Goal: Information Seeking & Learning: Learn about a topic

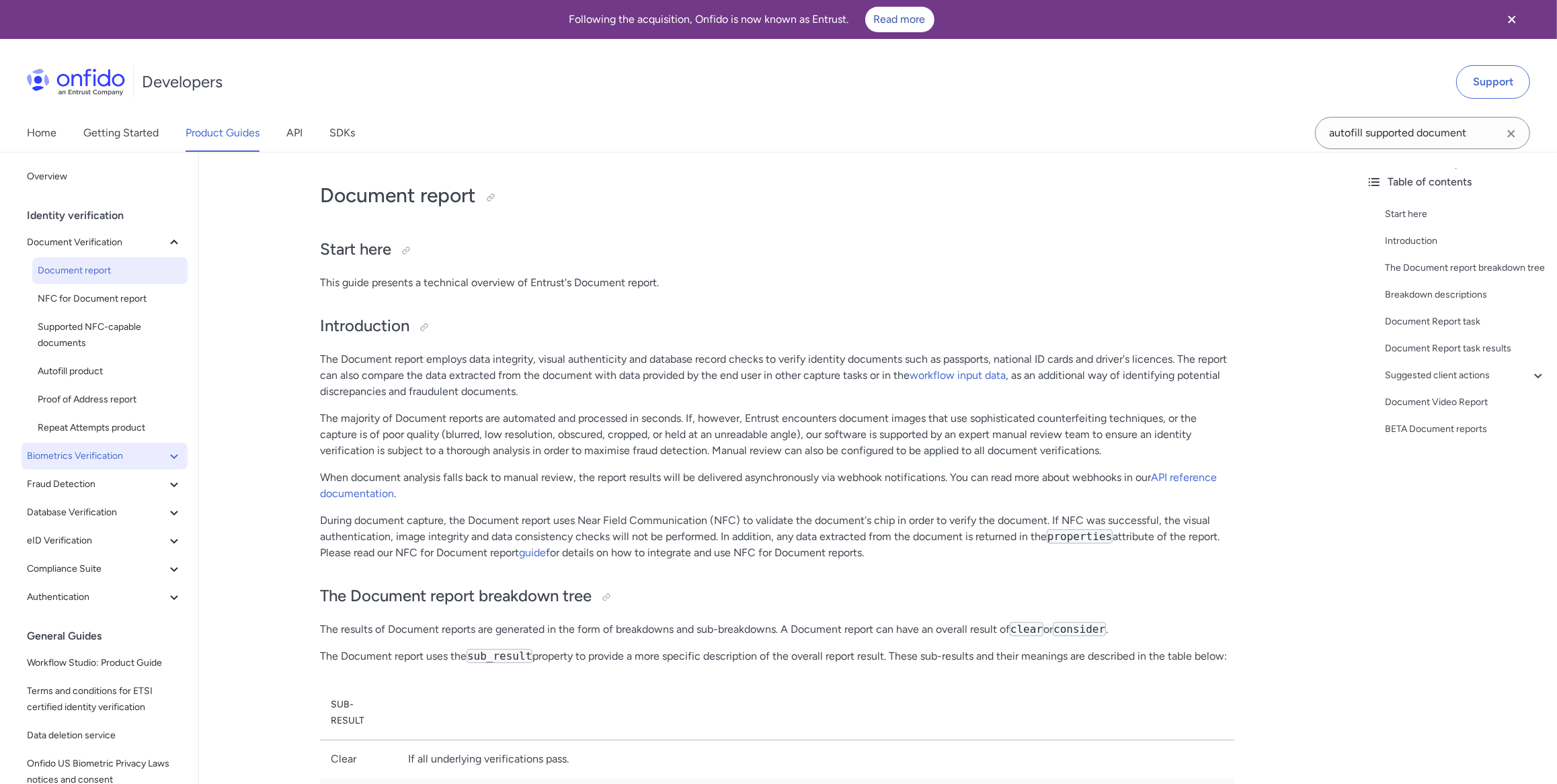
click at [166, 451] on icon at bounding box center [174, 456] width 16 height 16
click at [115, 477] on span "Facial Similarity reports" at bounding box center [110, 484] width 145 height 16
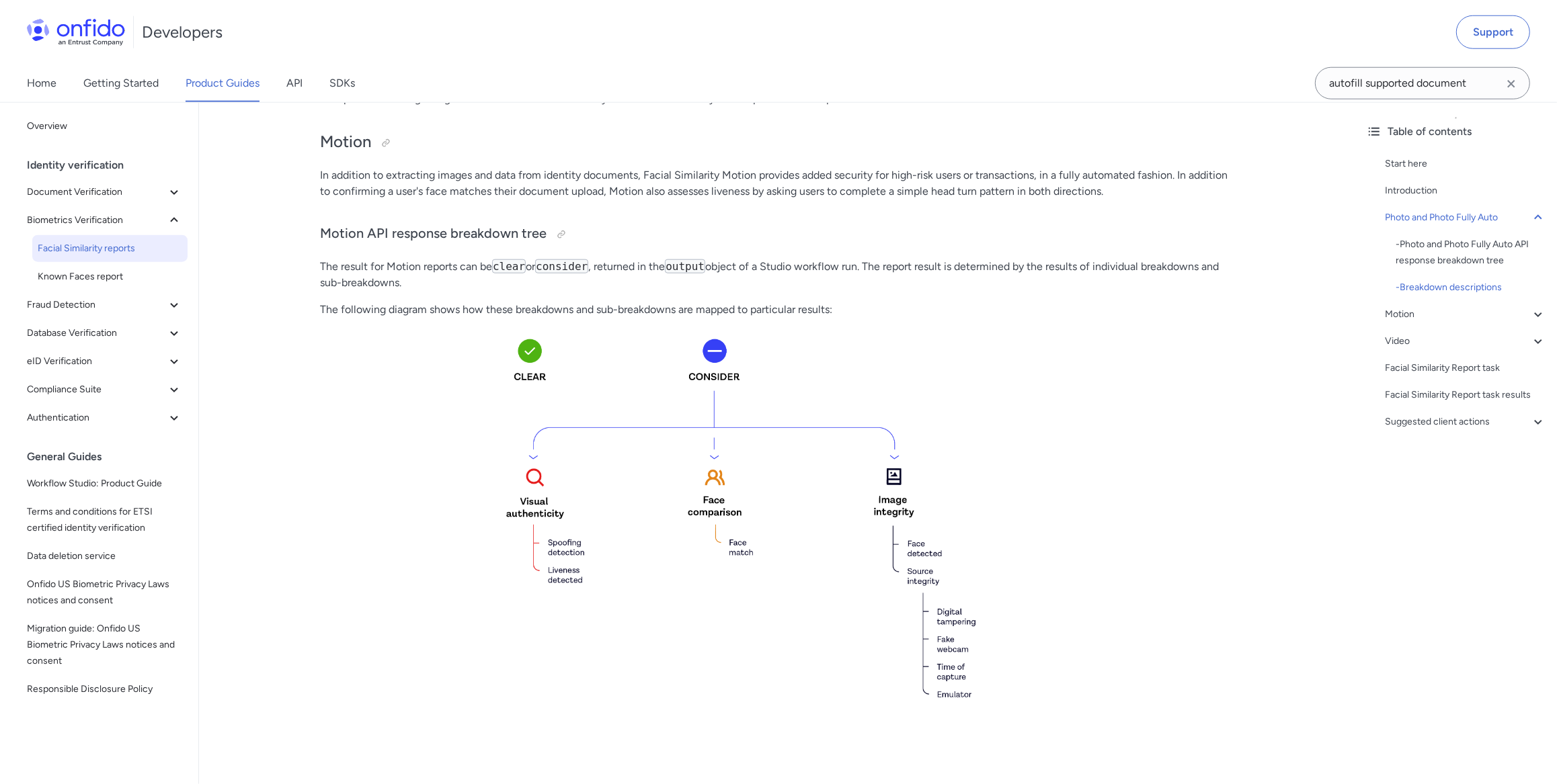
scroll to position [1443, 0]
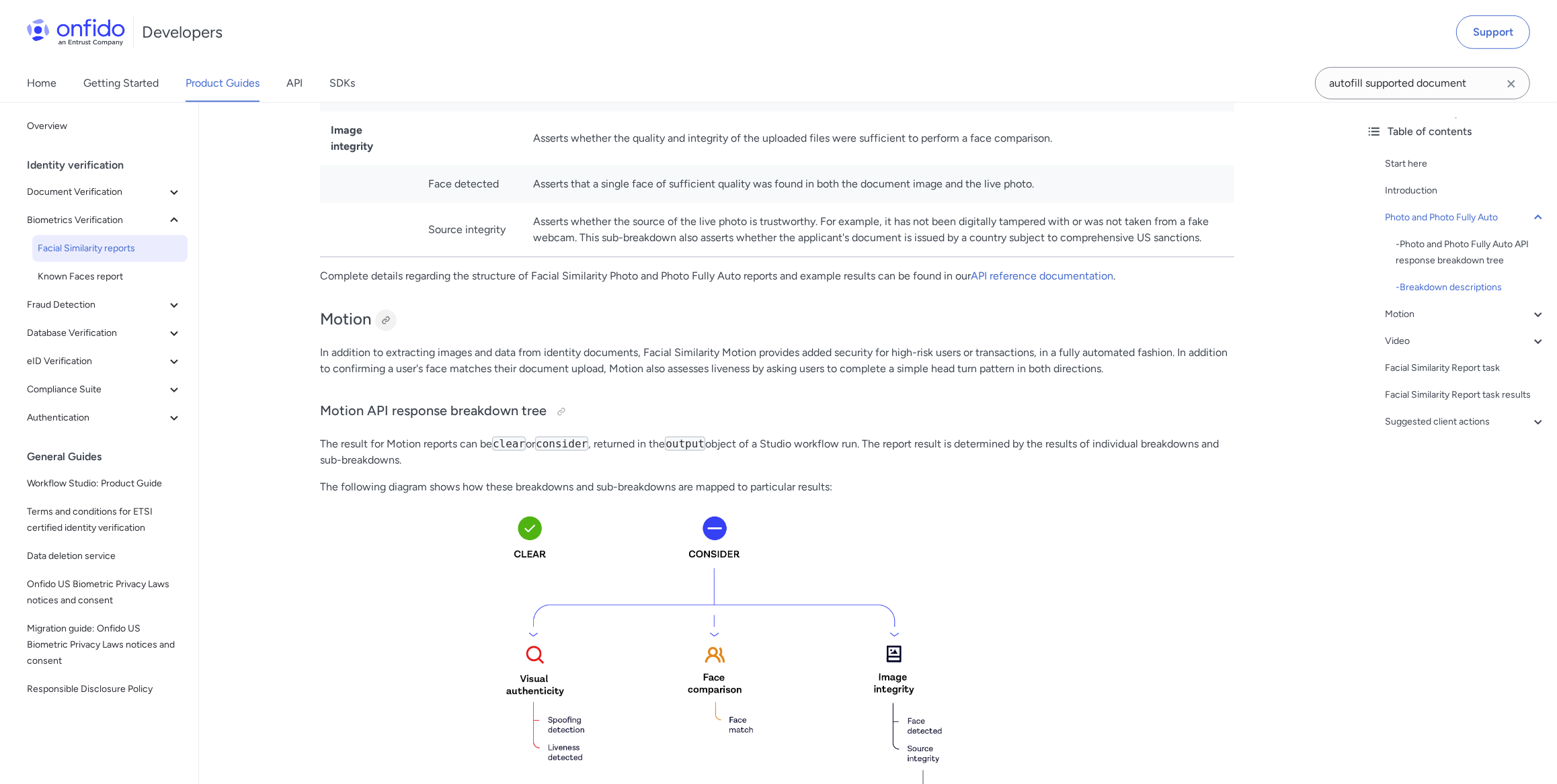
click at [376, 310] on div at bounding box center [386, 320] width 22 height 22
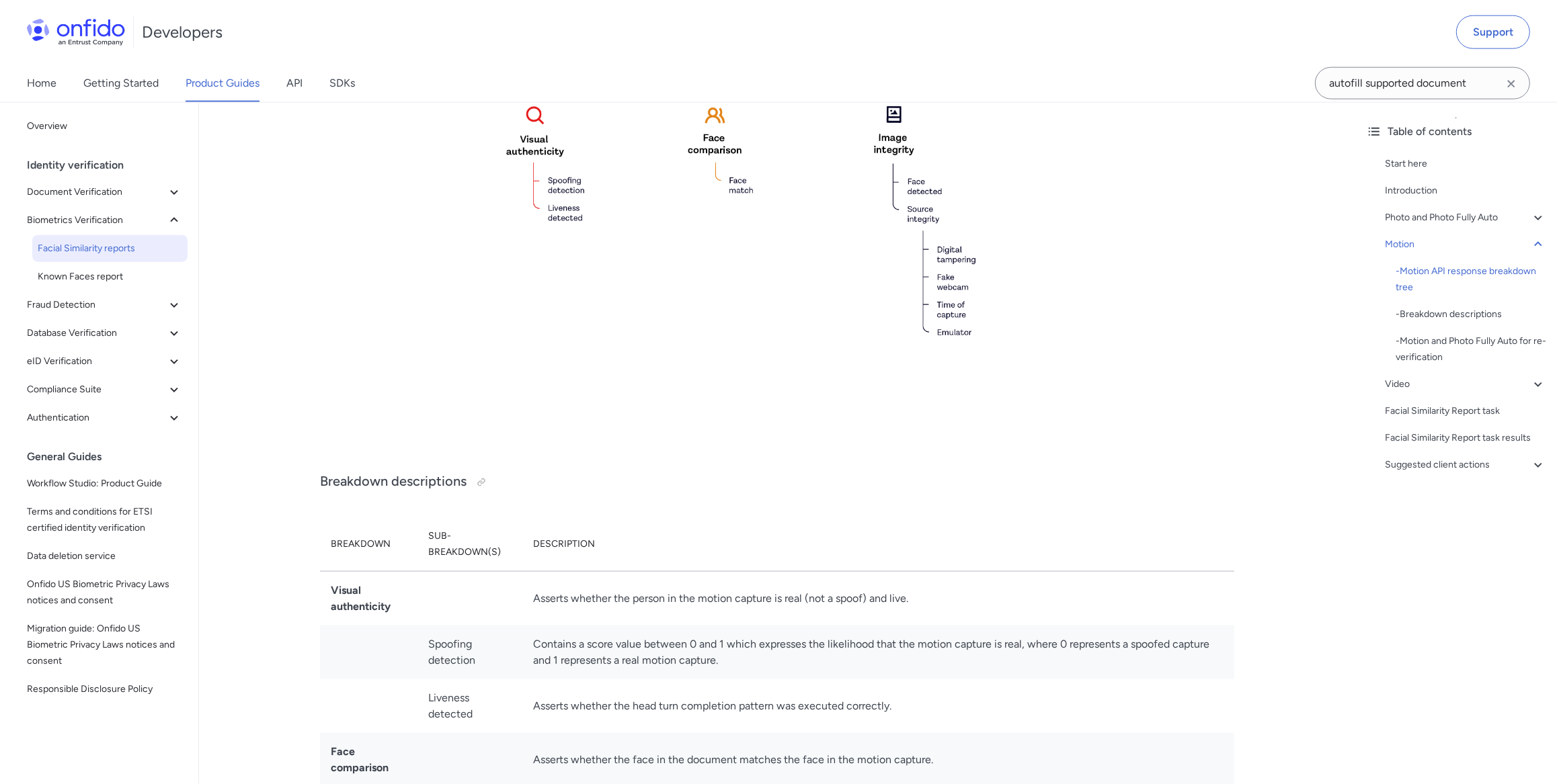
scroll to position [2006, 0]
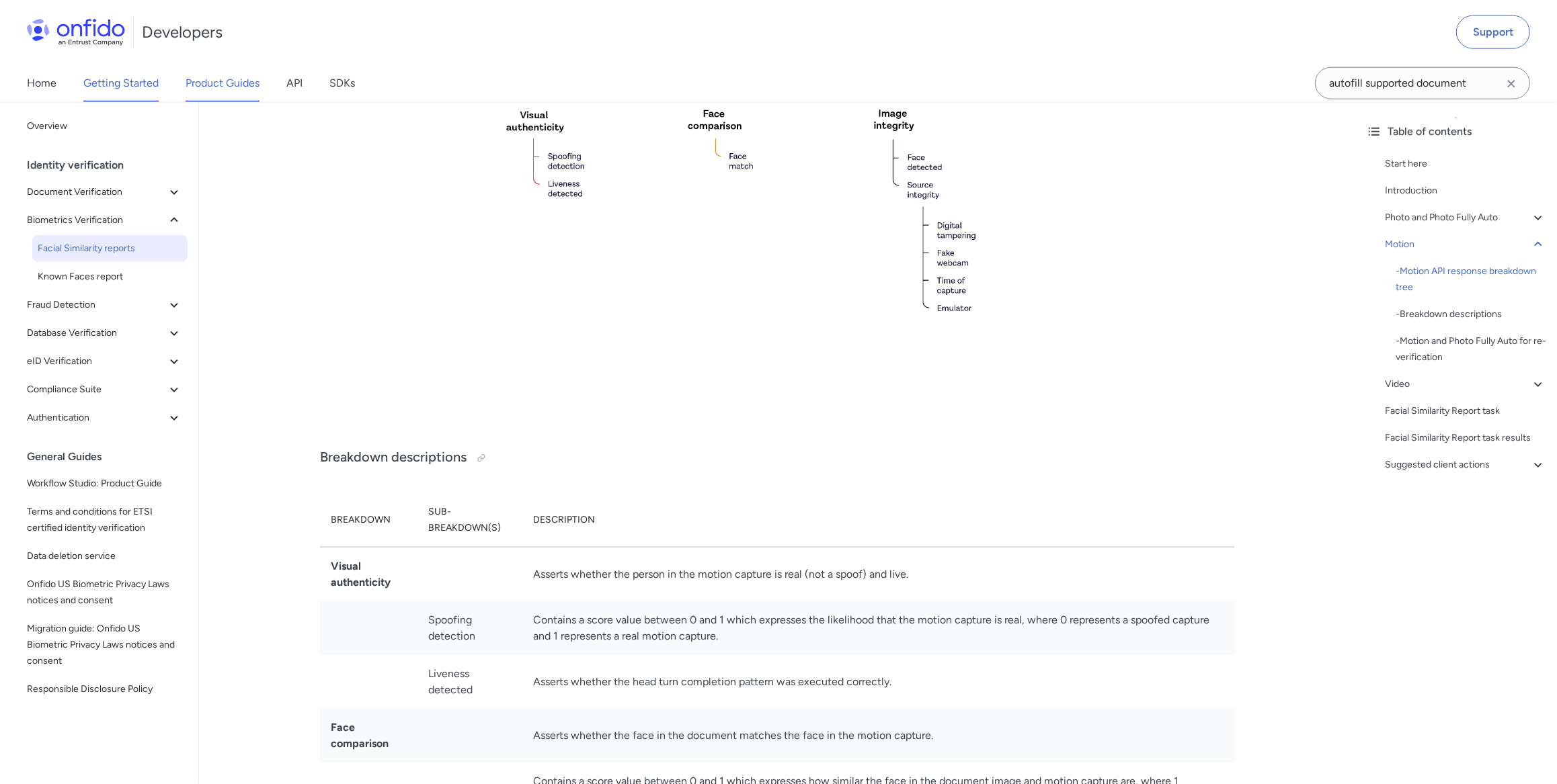
click at [116, 89] on link "Getting Started" at bounding box center [121, 83] width 76 height 38
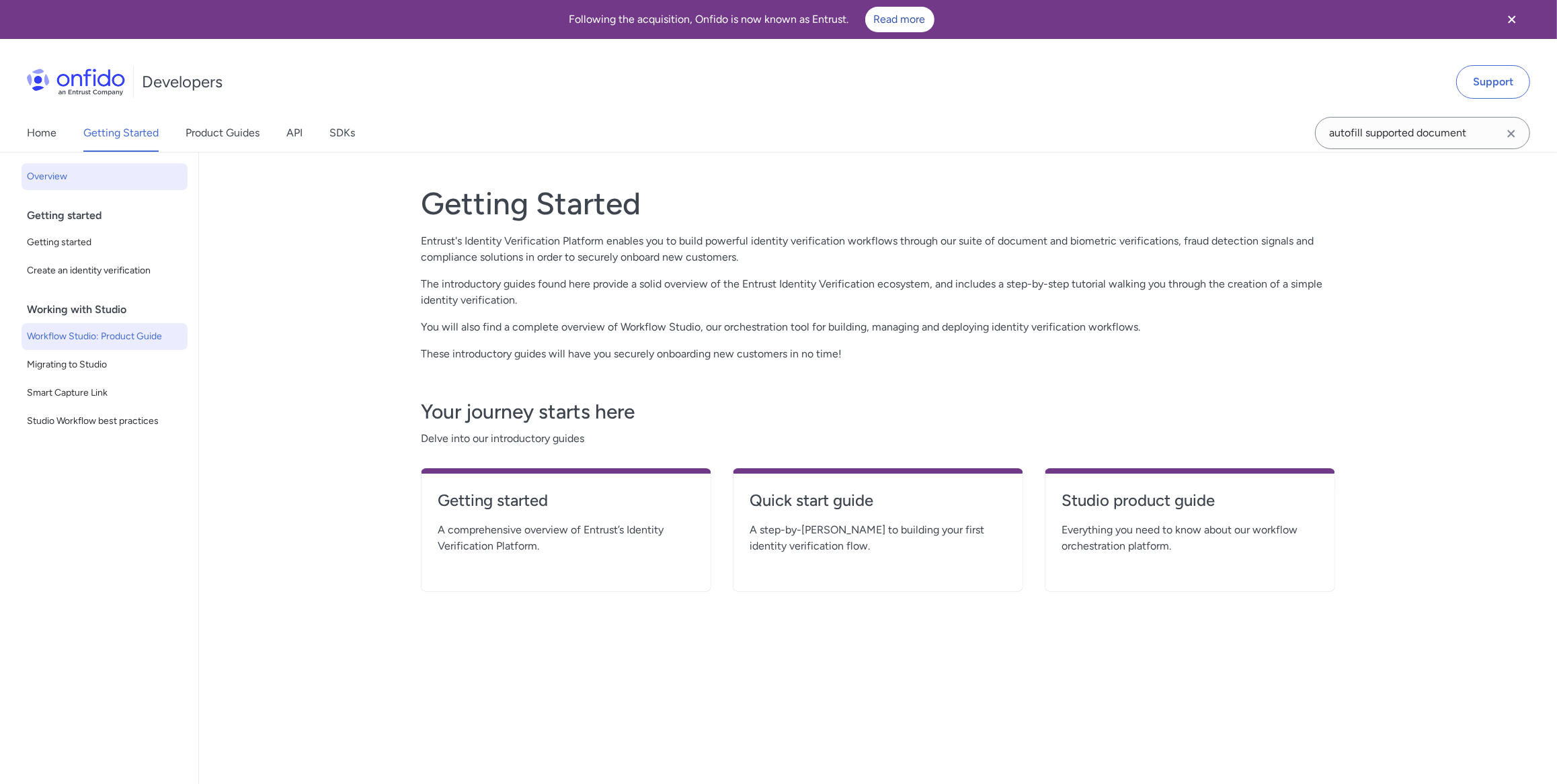
click at [118, 332] on span "Workflow Studio: Product Guide" at bounding box center [104, 336] width 155 height 16
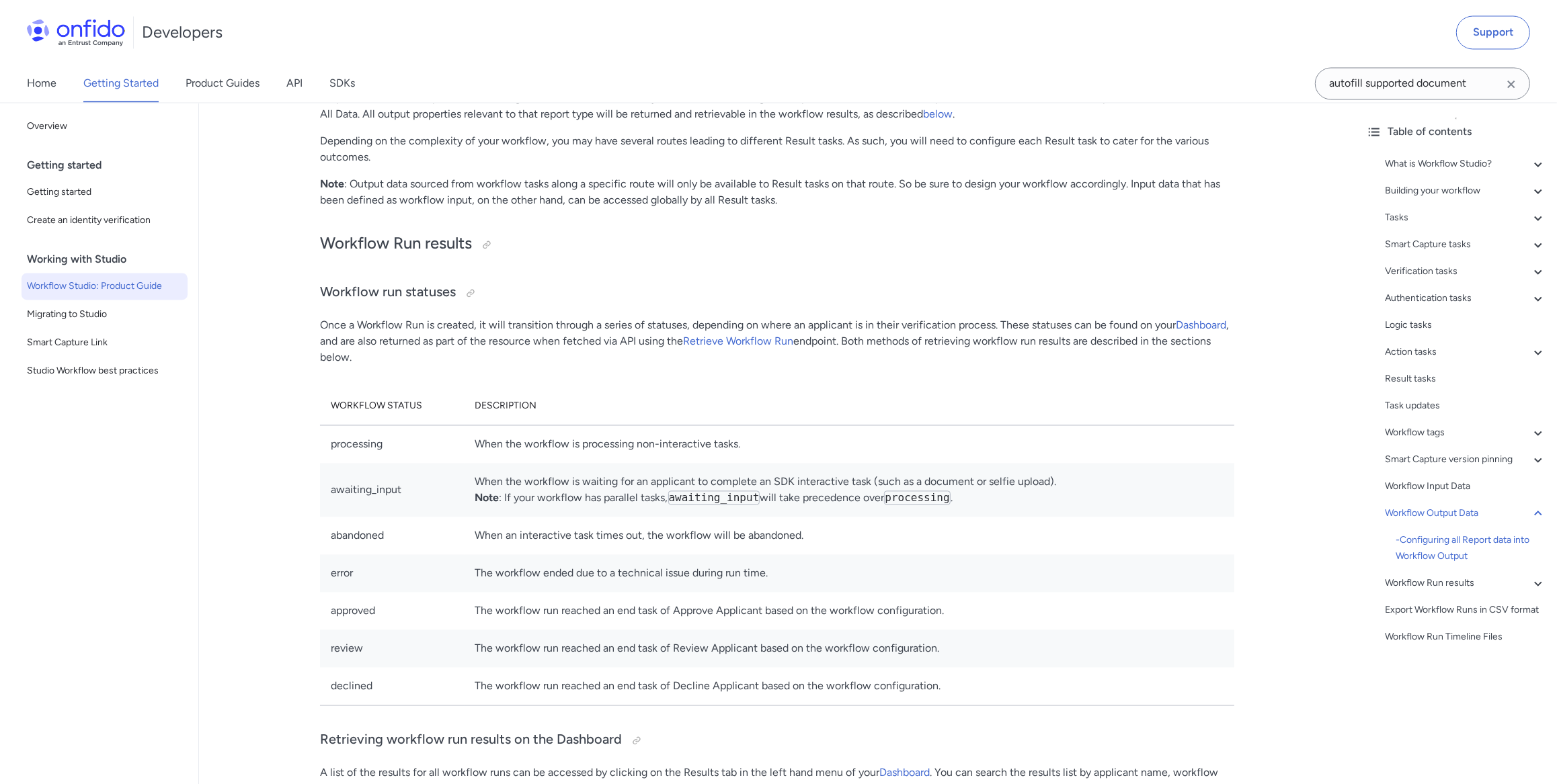
scroll to position [34247, 0]
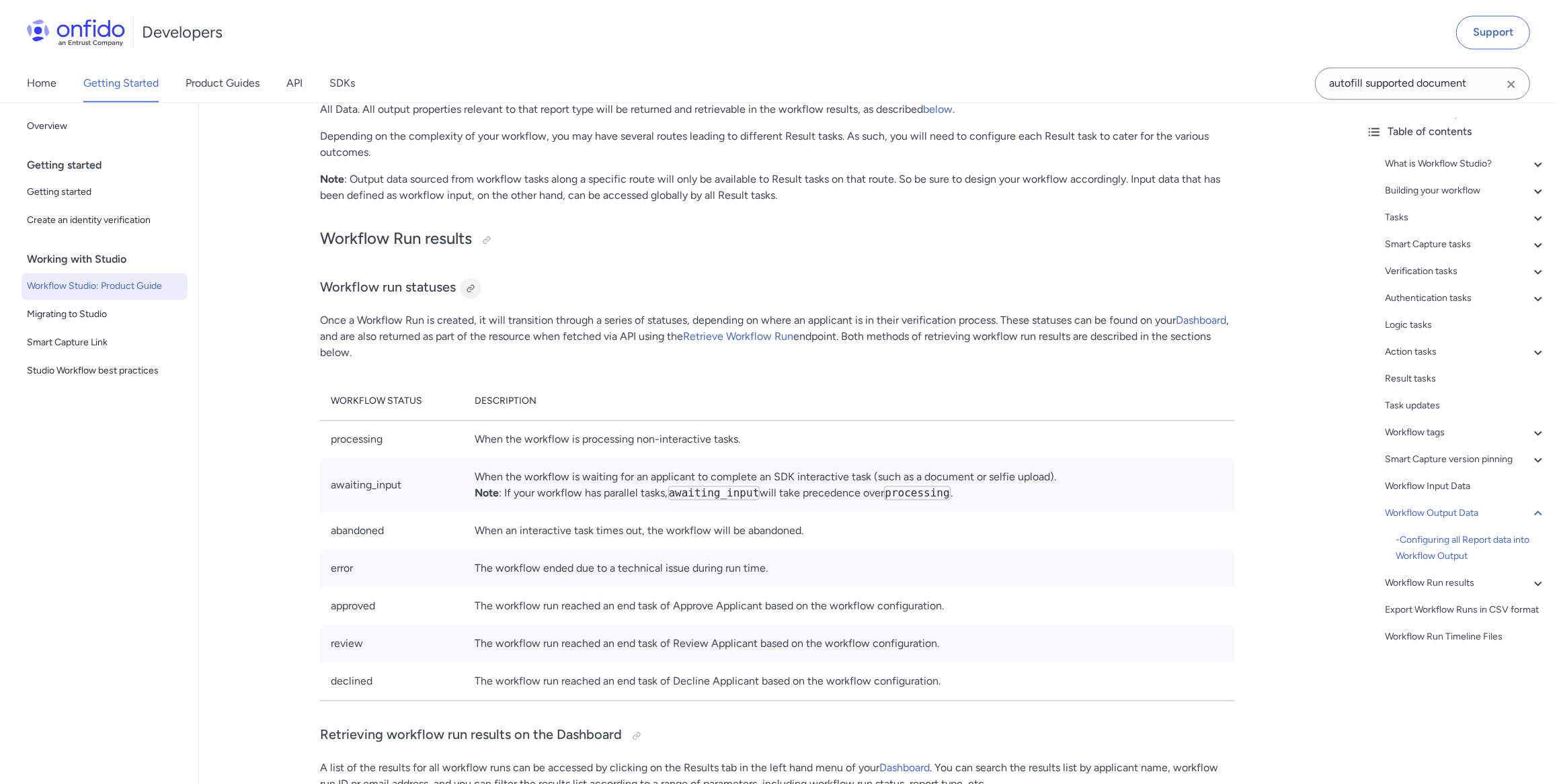
click at [470, 294] on div at bounding box center [470, 289] width 10 height 10
